Goal: Information Seeking & Learning: Learn about a topic

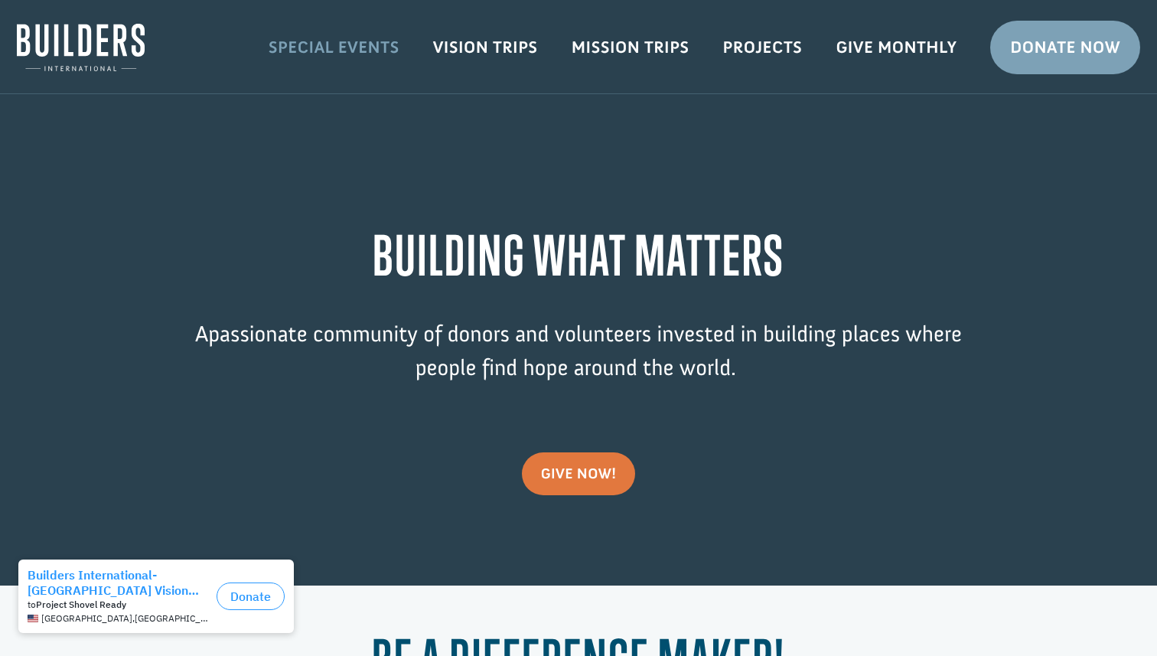
click at [358, 47] on link "Special Events" at bounding box center [334, 47] width 164 height 44
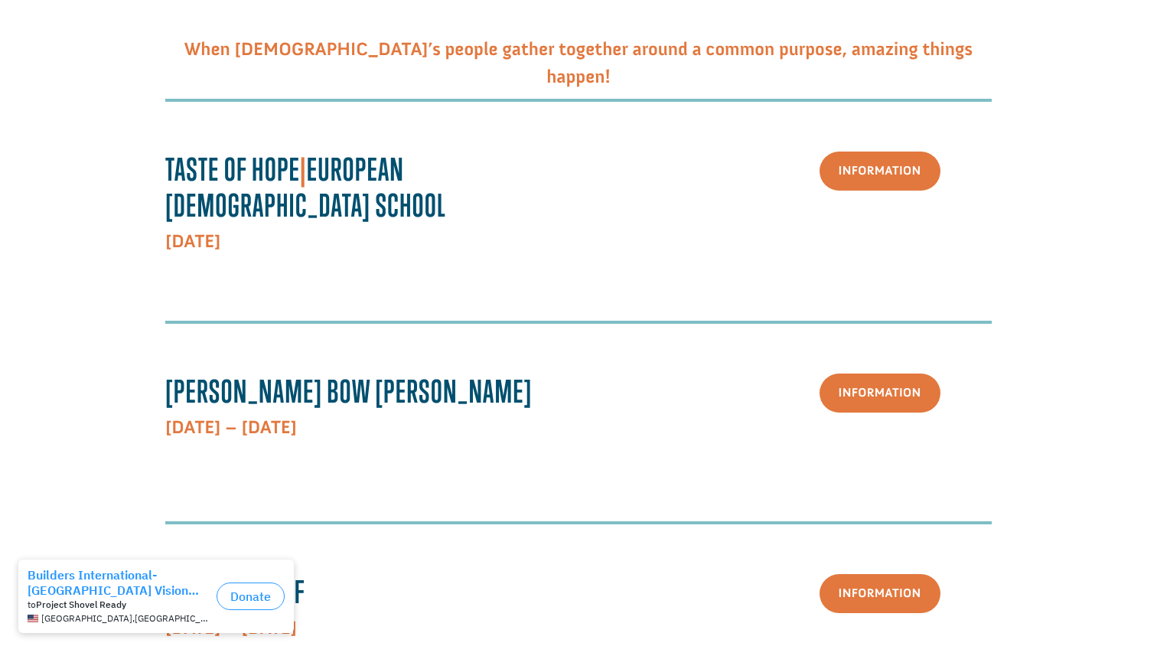
scroll to position [374, 0]
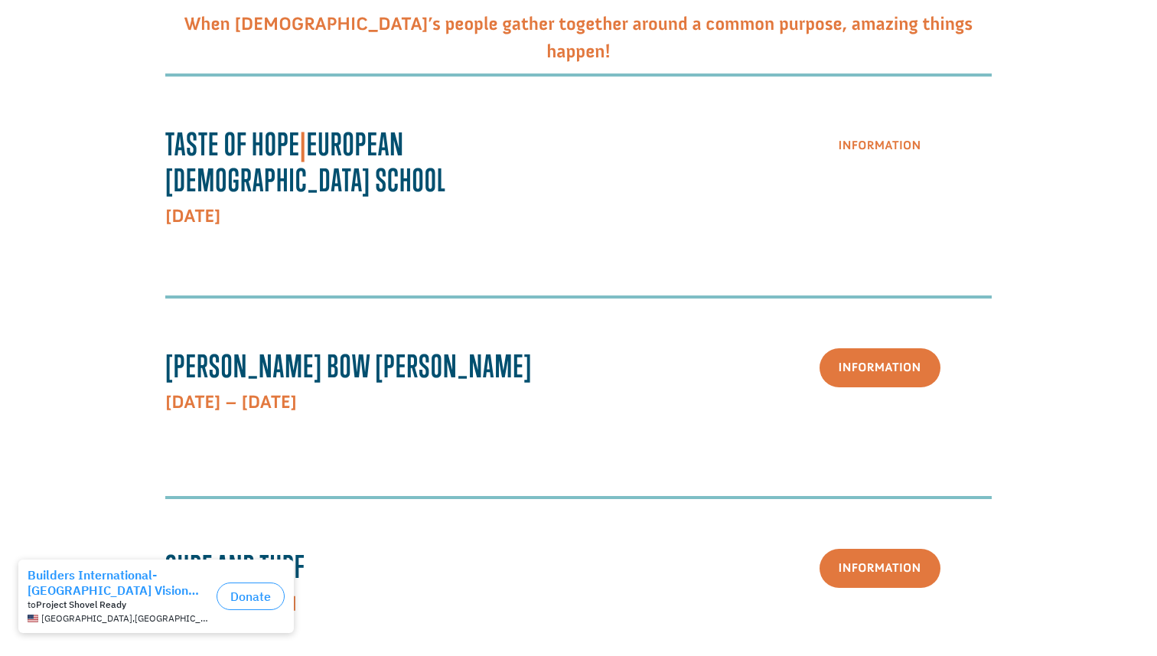
click at [884, 159] on link "Information" at bounding box center [879, 145] width 121 height 39
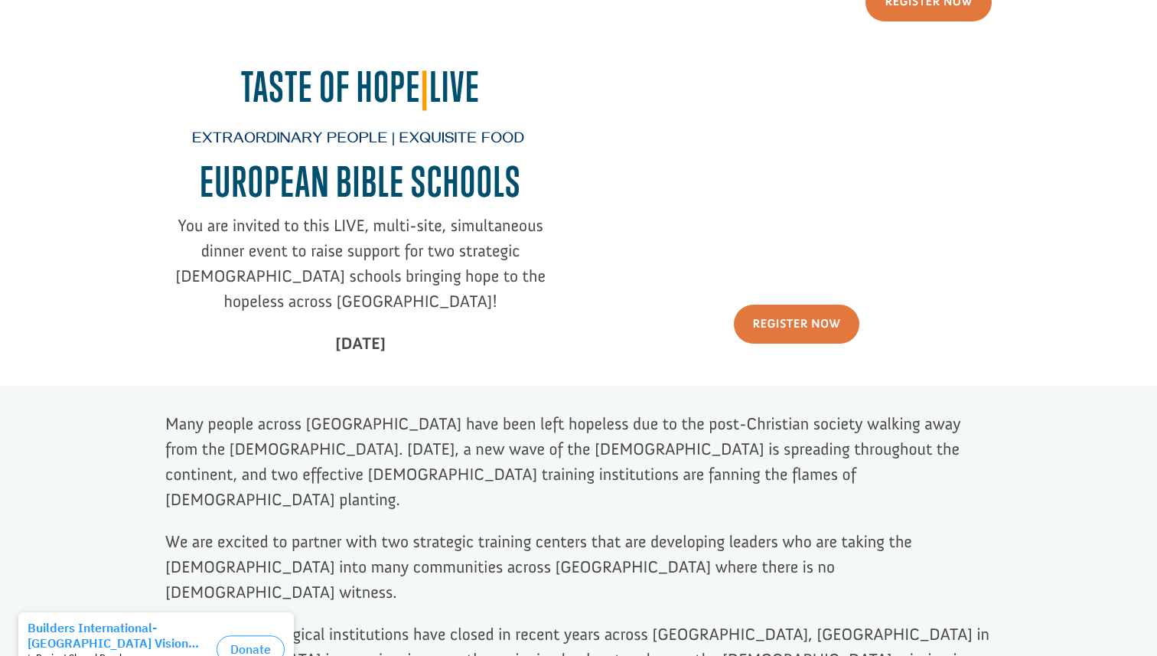
scroll to position [359, 0]
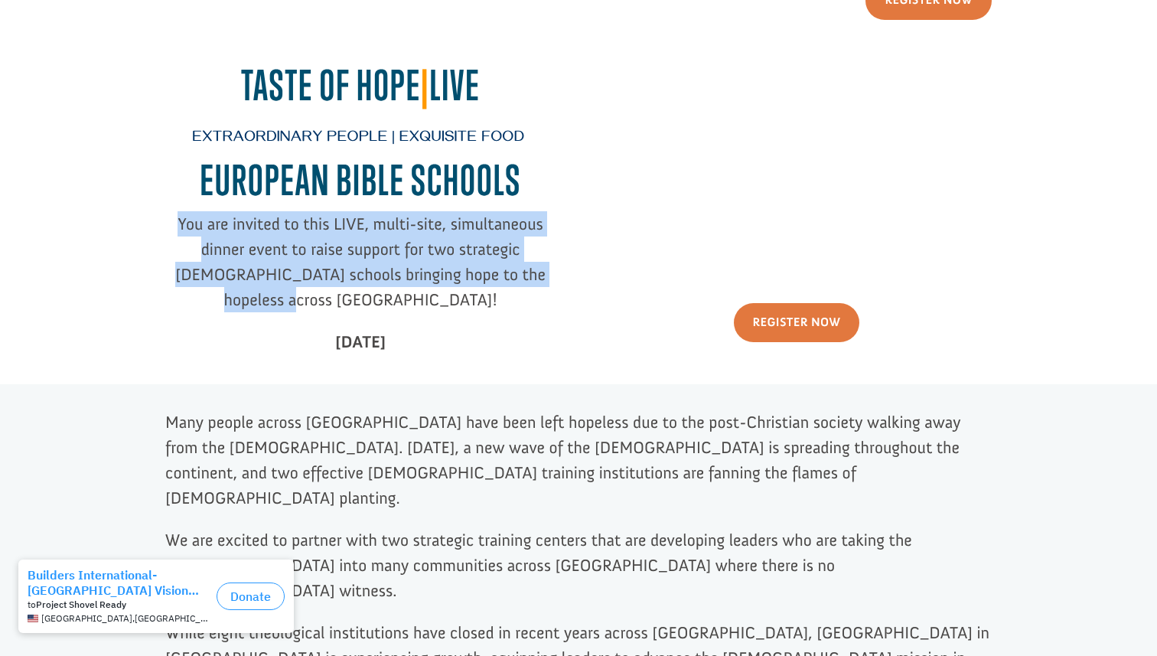
drag, startPoint x: 172, startPoint y: 230, endPoint x: 548, endPoint y: 279, distance: 378.8
click at [548, 279] on p "You are invited to this LIVE, multi-site, simultaneous dinner event to raise su…" at bounding box center [360, 270] width 390 height 118
copy span "You are invited to this LIVE, multi-site, simultaneous dinner event to raise su…"
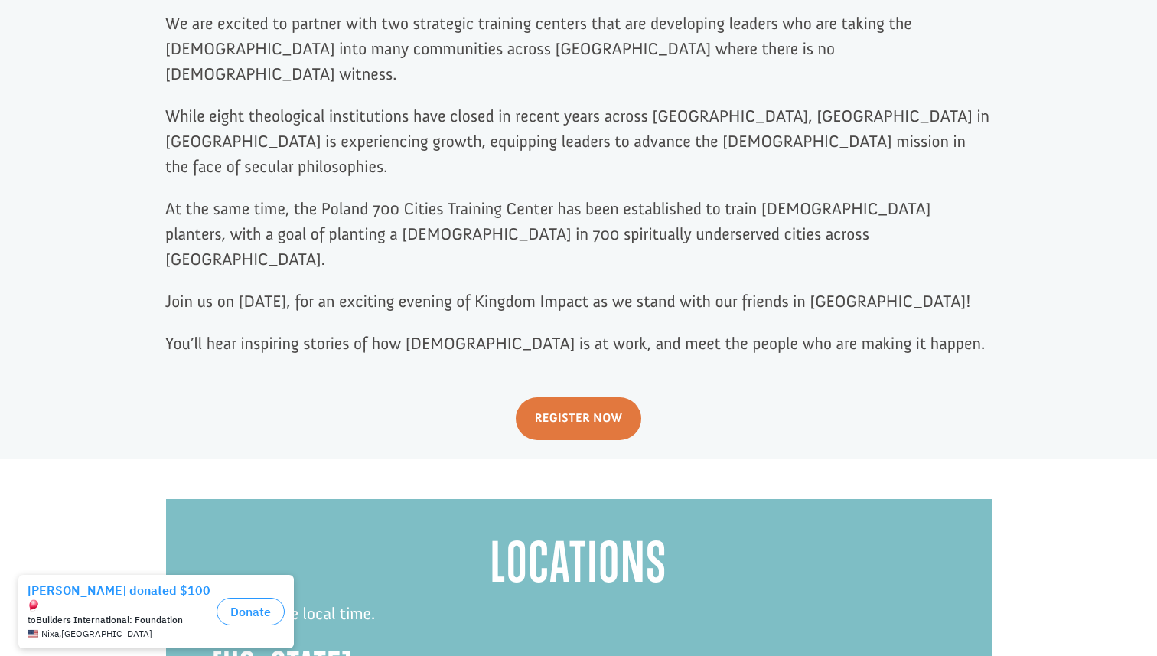
scroll to position [717, 0]
